Goal: Task Accomplishment & Management: Manage account settings

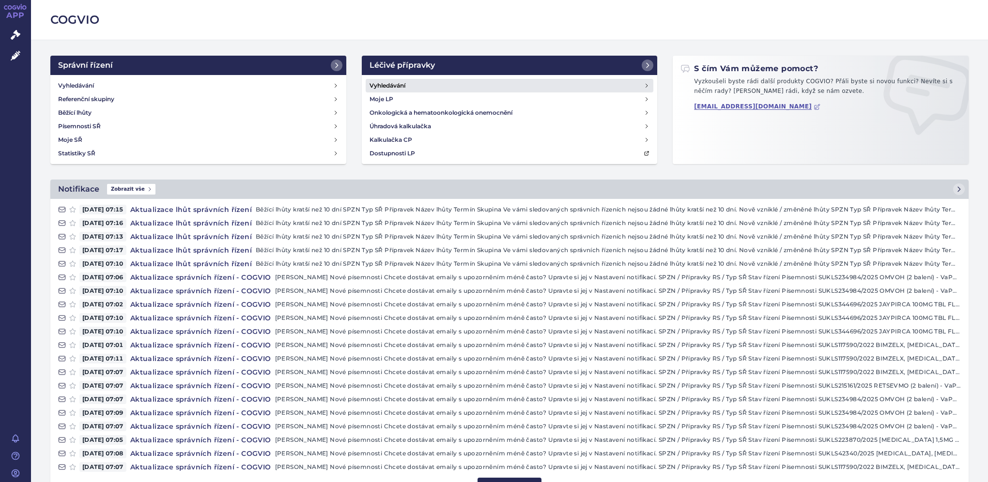
click at [393, 83] on h4 "Vyhledávání" at bounding box center [388, 86] width 36 height 10
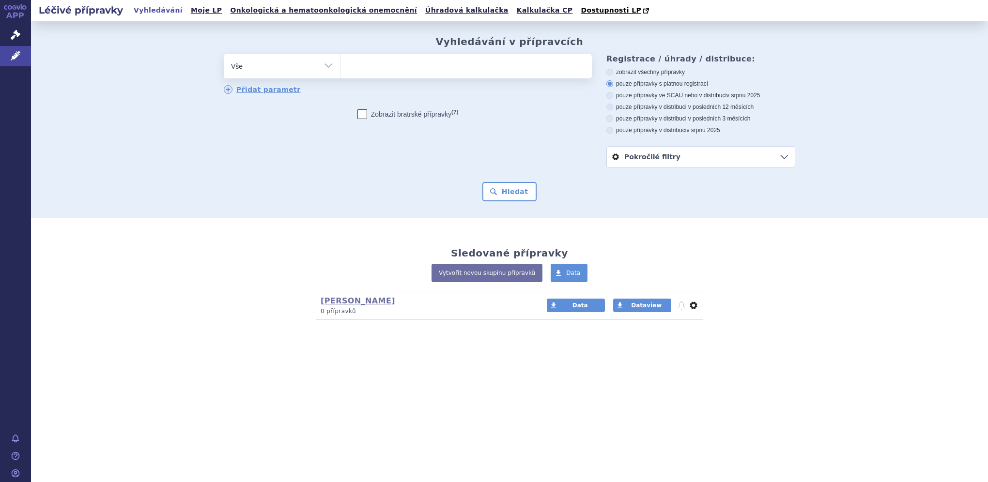
click at [691, 308] on button "nastavení" at bounding box center [694, 306] width 10 height 12
click at [683, 306] on button "notifikace" at bounding box center [682, 306] width 10 height 12
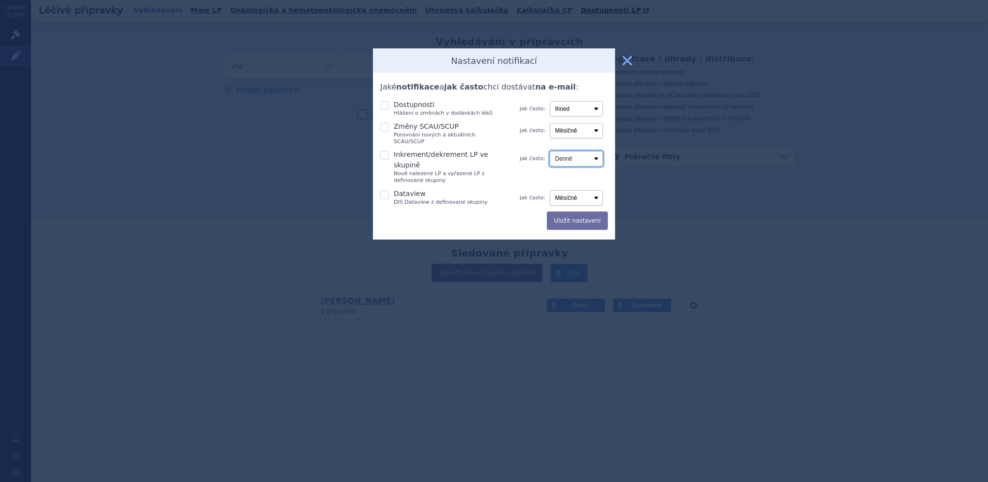
click at [597, 151] on select "Denně Měsíčně" at bounding box center [576, 158] width 53 height 15
click at [624, 58] on button "zavřít" at bounding box center [627, 60] width 19 height 19
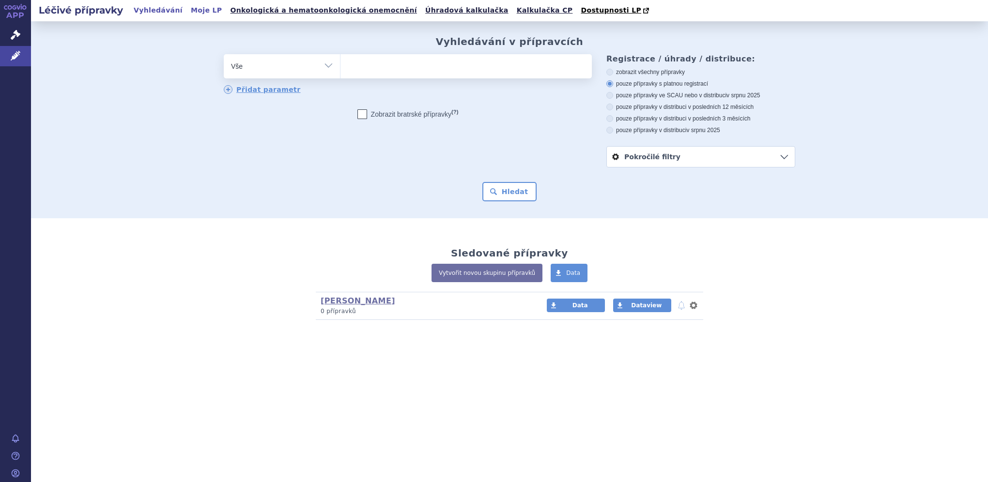
click at [188, 9] on link "Moje LP" at bounding box center [206, 10] width 37 height 13
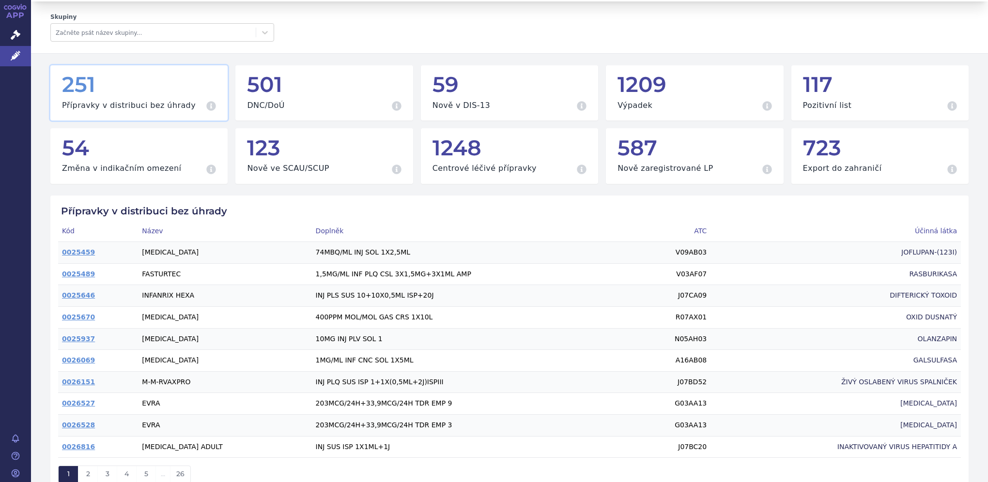
scroll to position [39, 0]
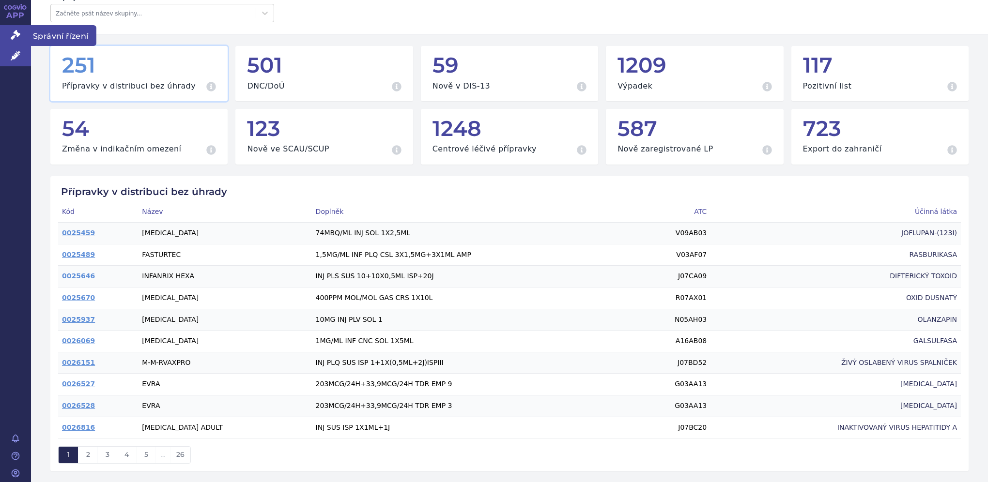
click at [15, 40] on link "Správní řízení" at bounding box center [15, 35] width 31 height 20
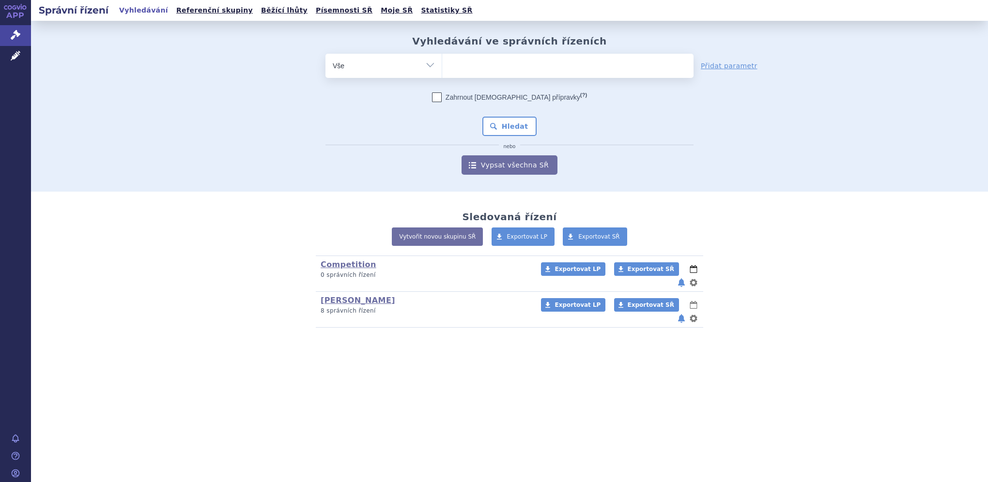
click at [689, 269] on button "lhůty" at bounding box center [694, 269] width 10 height 12
click at [682, 277] on button "notifikace" at bounding box center [682, 283] width 10 height 12
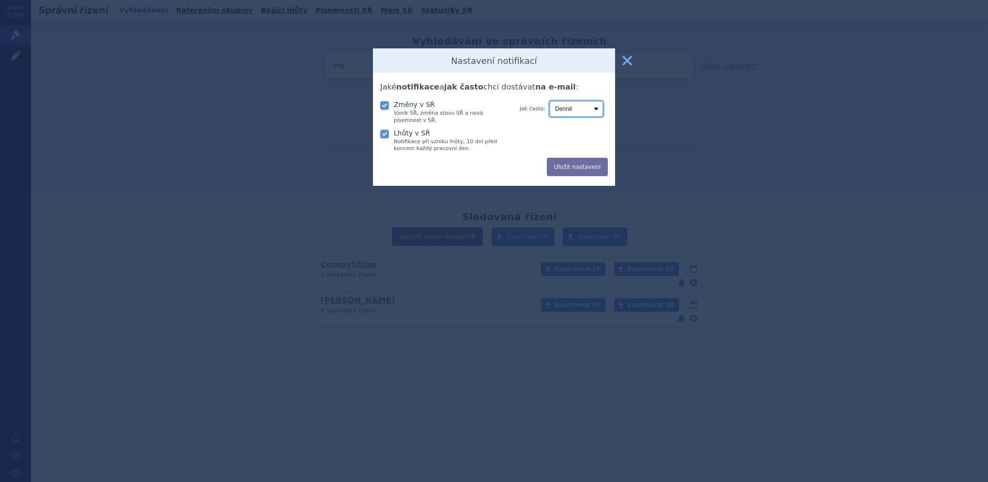
click at [596, 109] on select "Denně Týdně Měsíčně" at bounding box center [576, 108] width 53 height 15
click at [550, 101] on select "Denně Týdně Měsíčně" at bounding box center [576, 108] width 53 height 15
click at [598, 108] on select "Denně Týdně Měsíčně" at bounding box center [576, 108] width 53 height 15
click at [550, 101] on select "Denně Týdně Měsíčně" at bounding box center [576, 108] width 53 height 15
click at [596, 106] on select "Denně Týdně Měsíčně" at bounding box center [576, 108] width 53 height 15
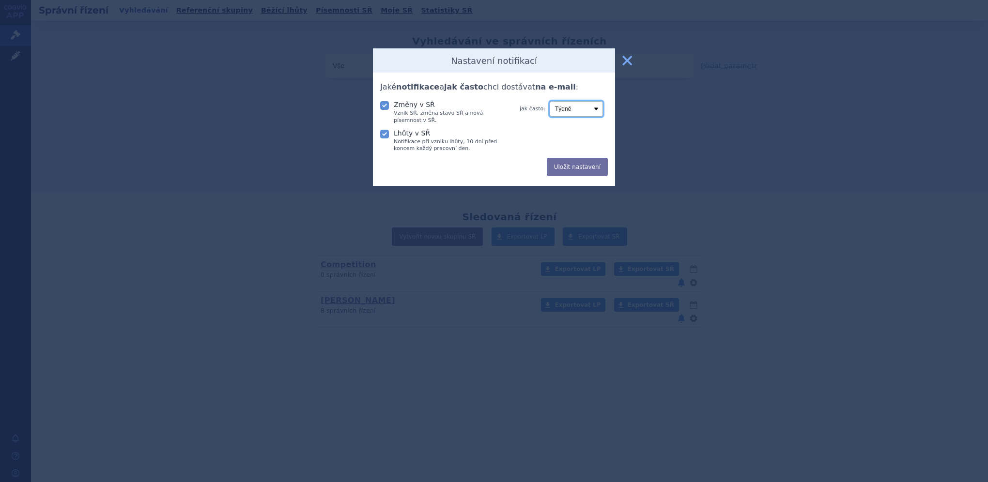
select select "daily"
click at [550, 101] on select "Denně Týdně Měsíčně" at bounding box center [576, 108] width 53 height 15
click at [586, 166] on button "Uložit nastavení" at bounding box center [577, 167] width 61 height 18
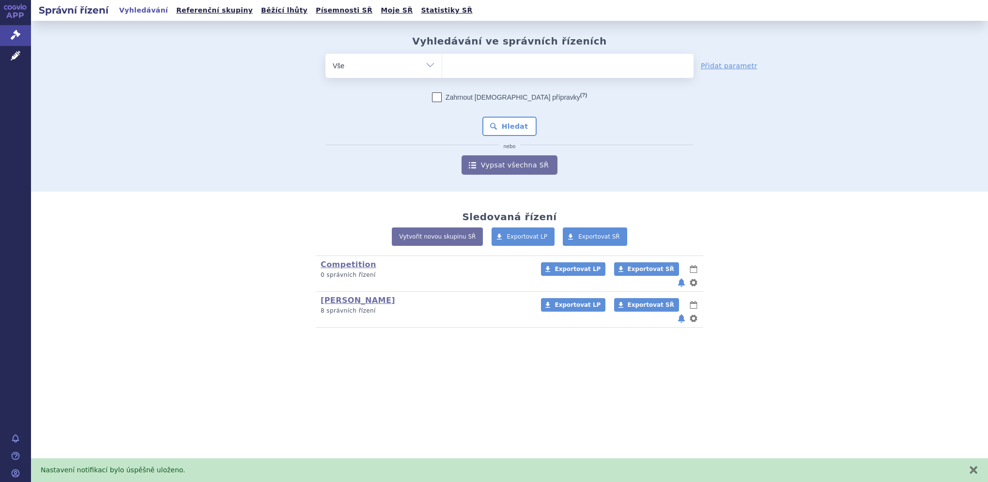
click at [682, 313] on button "notifikace" at bounding box center [682, 319] width 10 height 12
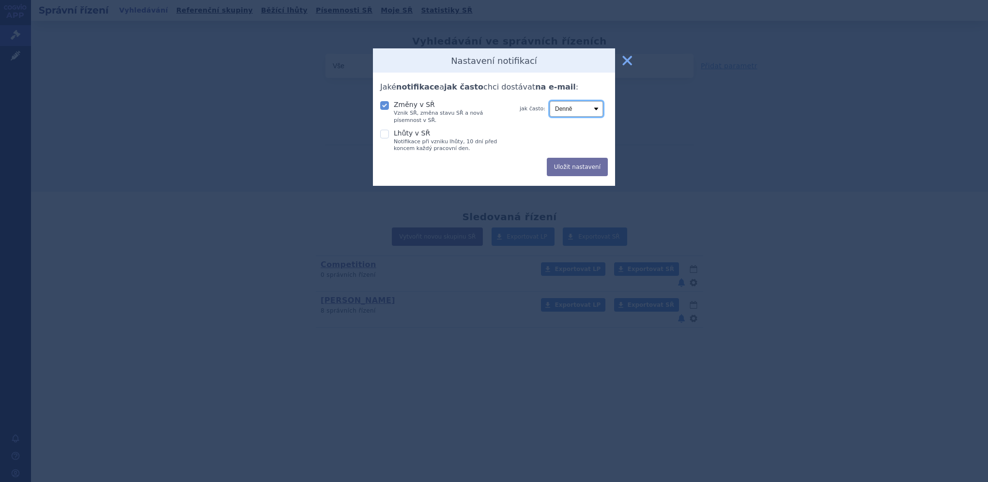
click at [598, 108] on select "Denně Týdně Měsíčně" at bounding box center [576, 108] width 53 height 15
click at [381, 136] on icon at bounding box center [384, 134] width 9 height 9
click at [381, 136] on input "Lhůty v SŘ Notifikace při vzniku lhůty, 10 dní před koncem každý pracovní den." at bounding box center [386, 133] width 10 height 10
checkbox input "true"
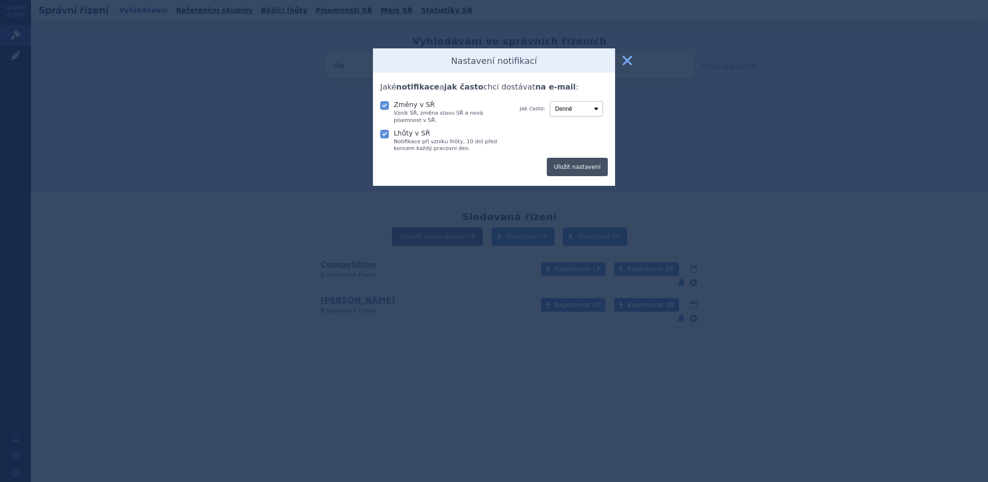
click at [589, 169] on button "Uložit nastavení" at bounding box center [577, 167] width 61 height 18
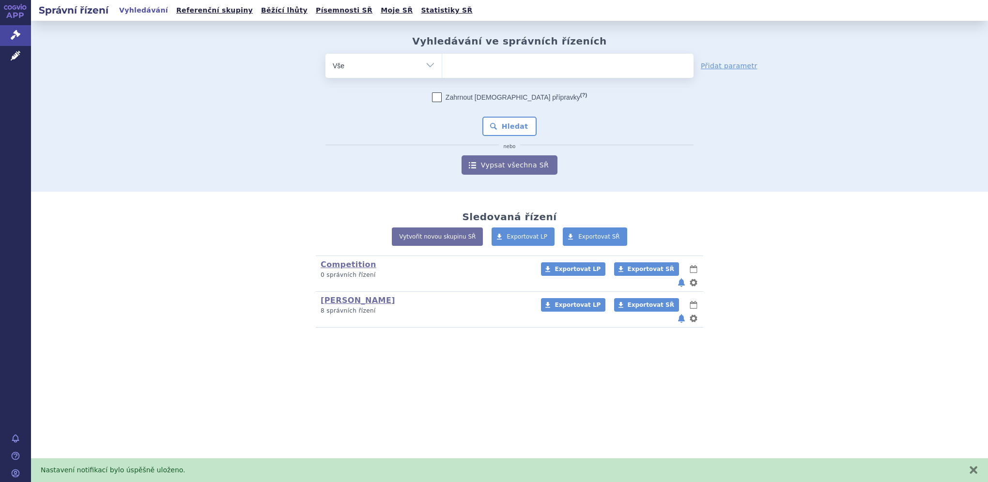
click at [682, 277] on button "notifikace" at bounding box center [682, 283] width 10 height 12
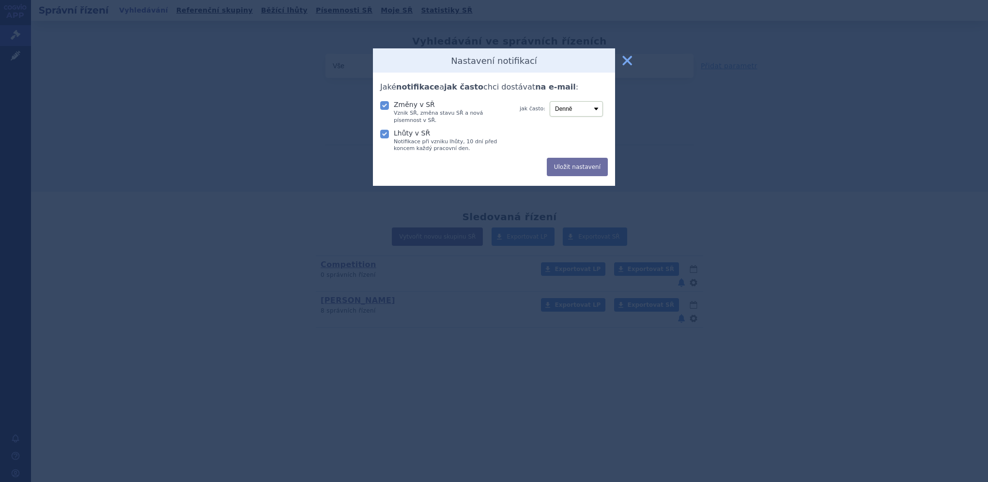
click at [386, 132] on icon at bounding box center [384, 134] width 9 height 9
click at [386, 132] on input "Lhůty v SŘ Notifikace při vzniku lhůty, 10 dní před koncem každý pracovní den." at bounding box center [386, 133] width 10 height 10
checkbox input "false"
click at [587, 168] on button "Uložit nastavení" at bounding box center [577, 167] width 61 height 18
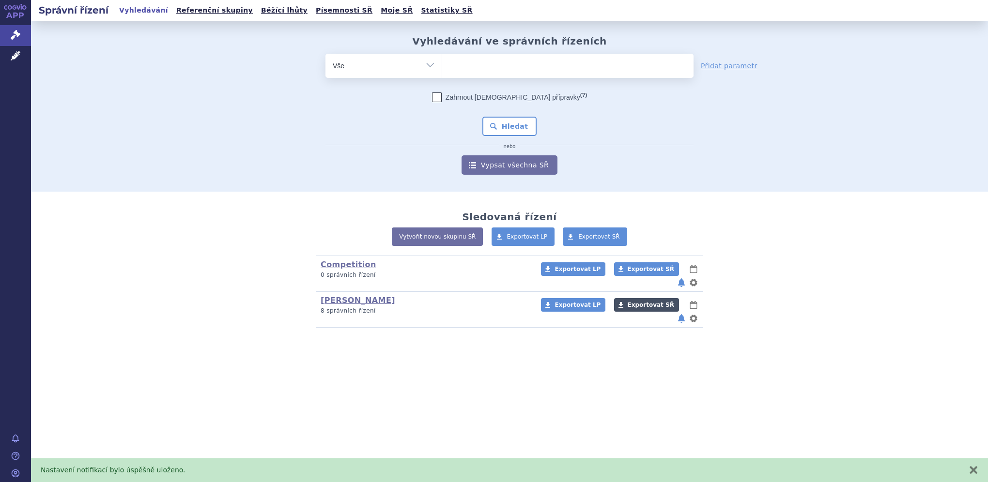
click at [628, 302] on span "Exportovat SŘ" at bounding box center [651, 305] width 46 height 7
click at [683, 313] on button "notifikace" at bounding box center [682, 319] width 10 height 12
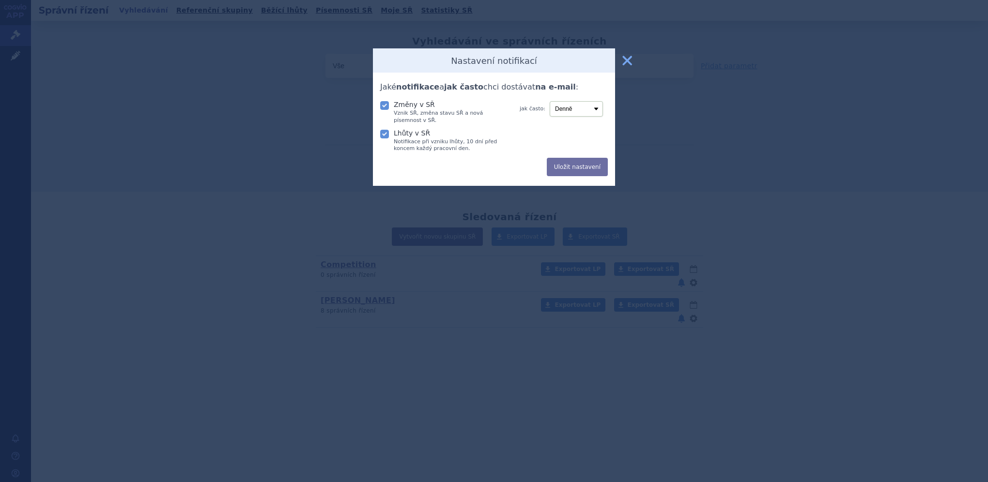
click at [381, 135] on icon at bounding box center [384, 134] width 9 height 9
click at [381, 135] on input "Lhůty v SŘ Notifikace při vzniku lhůty, 10 dní před koncem každý pracovní den." at bounding box center [386, 133] width 10 height 10
checkbox input "false"
click at [589, 166] on button "Uložit nastavení" at bounding box center [577, 167] width 61 height 18
